Goal: Register for event/course

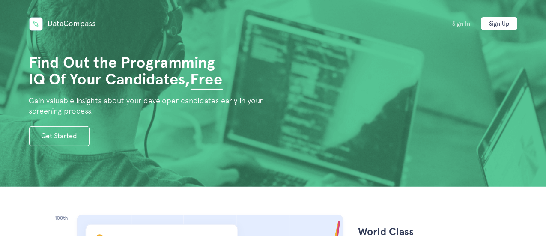
click at [468, 29] on link "Sign In" at bounding box center [461, 23] width 36 height 13
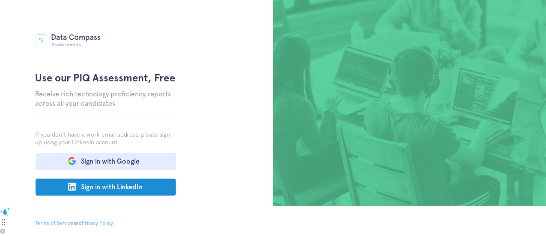
scroll to position [43, 0]
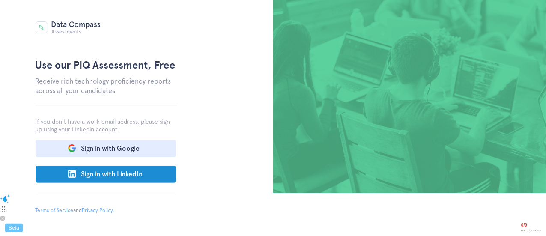
click at [115, 160] on div "Use our PIQ Assessment, Free Receive rich technology proficiency reports across…" at bounding box center [106, 75] width 141 height 236
click at [114, 149] on button "Sign in with Google" at bounding box center [106, 148] width 140 height 17
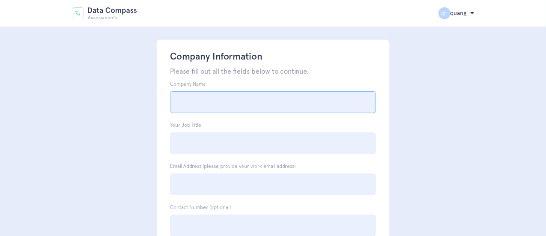
click at [334, 108] on input "Company Name" at bounding box center [273, 102] width 206 height 22
click at [341, 88] on div "Company Name" at bounding box center [273, 95] width 206 height 35
click at [320, 102] on input "Company Name" at bounding box center [273, 102] width 206 height 22
type input "Q"
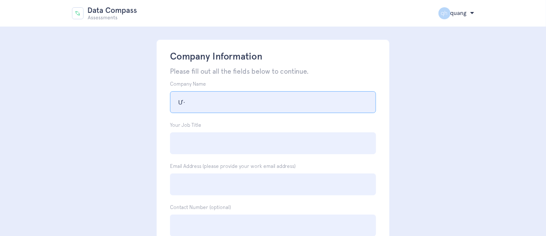
type input "Ư"
type input "Wang day"
click at [180, 148] on input "Your Job Title" at bounding box center [273, 143] width 206 height 22
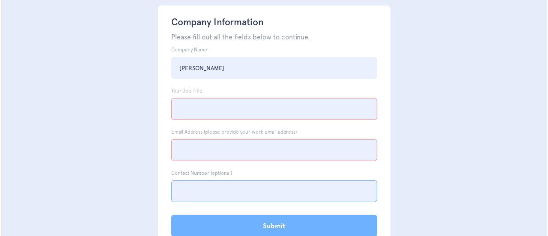
scroll to position [60, 0]
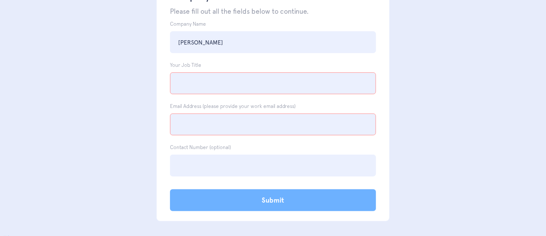
click at [229, 88] on input "Your Job Title" at bounding box center [273, 83] width 206 height 22
type input "T"
type input "Thời trang"
click at [224, 121] on input "Email Address (please provide your work email address)" at bounding box center [273, 124] width 206 height 22
type input "hoangquang2000@gmail.com"
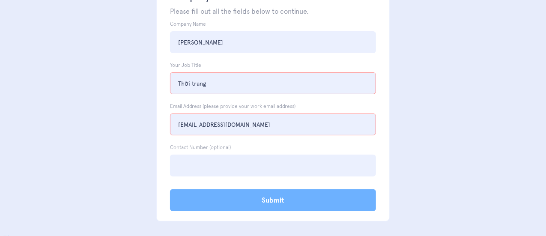
type input "0356358533"
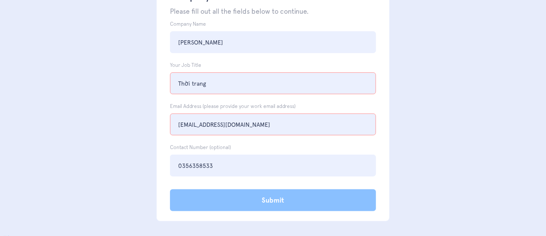
click at [293, 205] on input "Submit" at bounding box center [273, 200] width 206 height 22
type input "Submit"
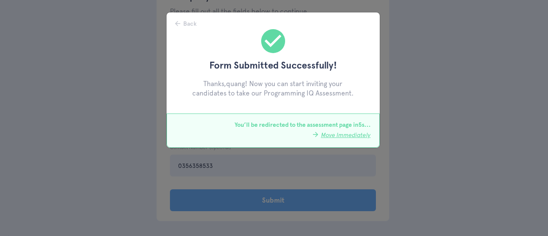
click at [307, 164] on div "Back Form Submitted Successfully! Thanks, quang ! Now you can start inviting yo…" at bounding box center [274, 118] width 548 height 236
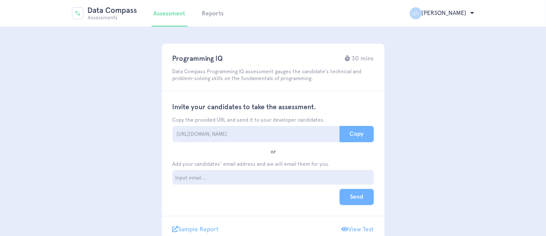
click at [370, 88] on div "Programming IQ 30 mins Data Compass Programming IQ assessment gauges the candid…" at bounding box center [273, 72] width 223 height 37
click at [365, 130] on button "Copy" at bounding box center [357, 134] width 34 height 16
click at [110, 15] on img at bounding box center [104, 13] width 65 height 12
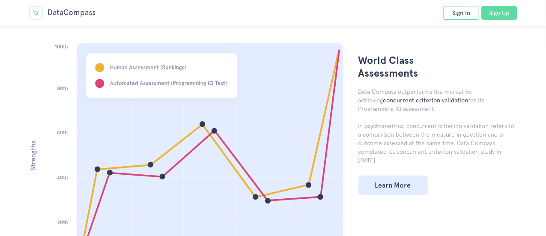
scroll to position [43, 0]
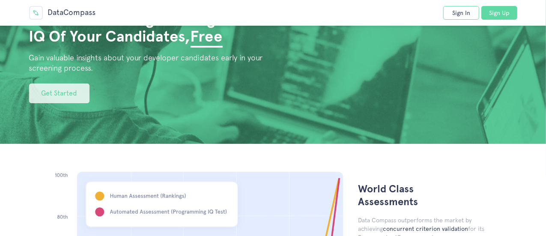
click at [59, 95] on link "Get Started" at bounding box center [59, 93] width 60 height 20
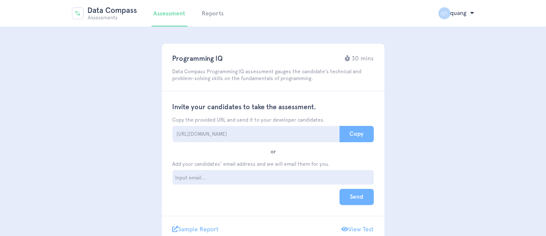
click at [345, 135] on button "Copy" at bounding box center [357, 134] width 34 height 16
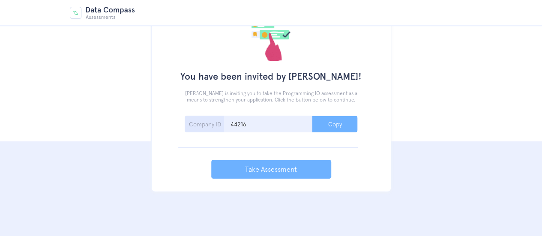
scroll to position [45, 0]
click at [279, 124] on input "44216" at bounding box center [268, 123] width 88 height 17
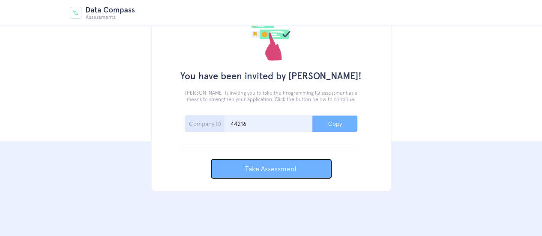
click at [310, 173] on button "Take Assessment" at bounding box center [271, 168] width 120 height 19
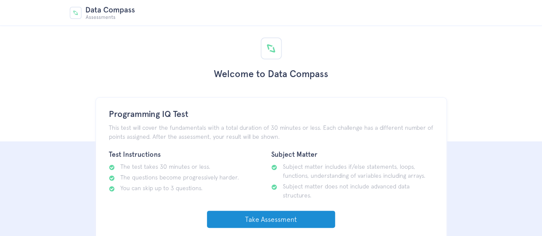
scroll to position [13, 0]
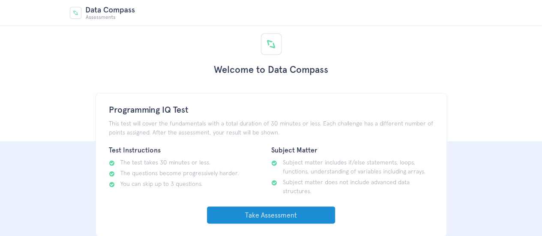
click at [251, 215] on link "Take Assessment" at bounding box center [271, 214] width 128 height 17
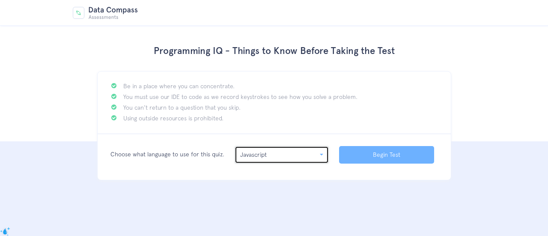
click at [263, 158] on div "Javascript" at bounding box center [279, 154] width 78 height 9
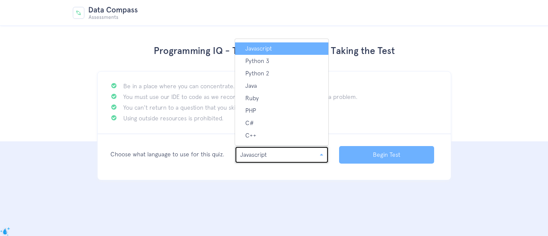
click at [263, 158] on div "Javascript" at bounding box center [279, 154] width 78 height 9
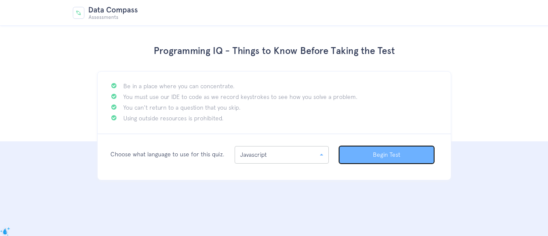
click at [370, 158] on button "Begin Test" at bounding box center [386, 155] width 95 height 18
